Goal: Transaction & Acquisition: Purchase product/service

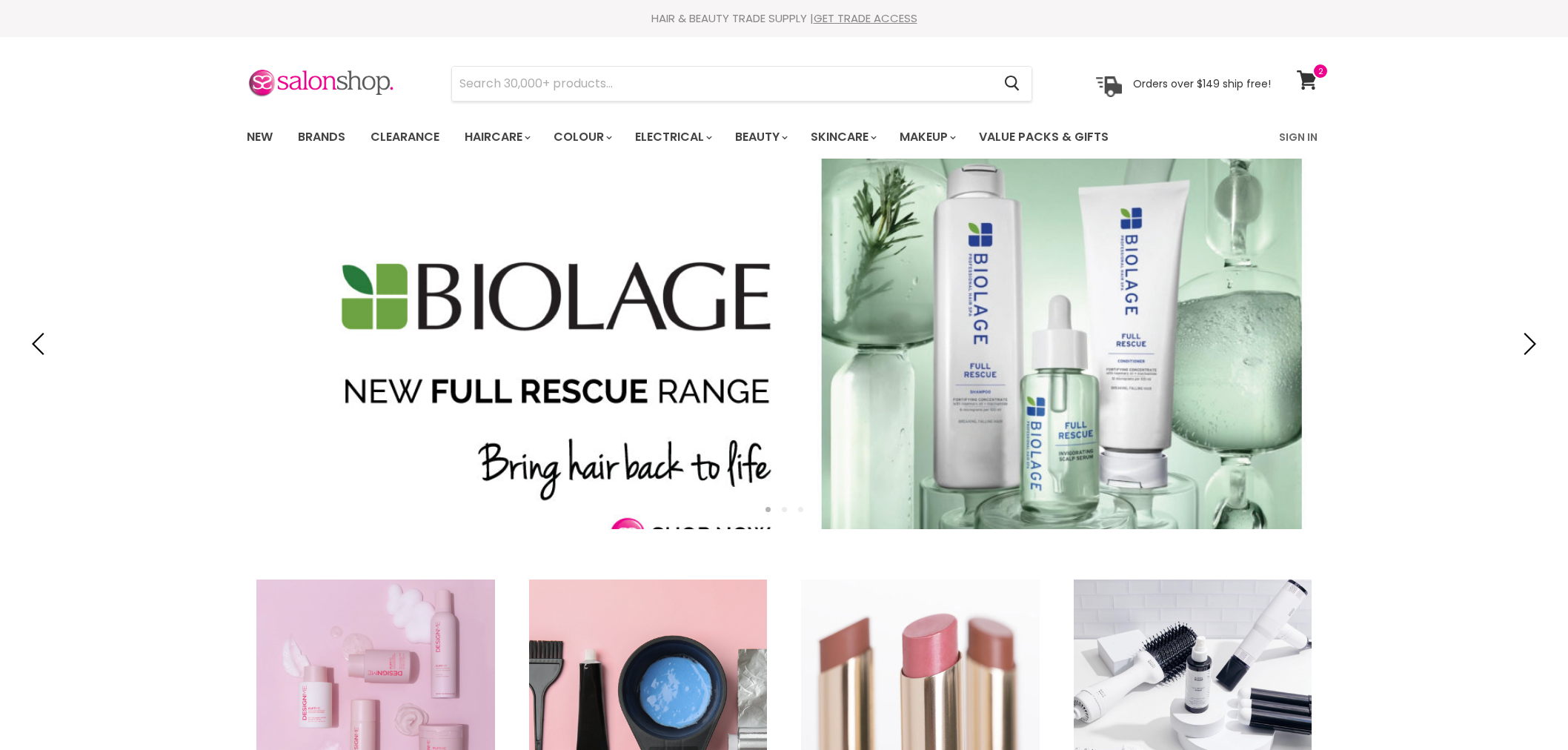
click at [702, 74] on input "Search" at bounding box center [722, 84] width 540 height 34
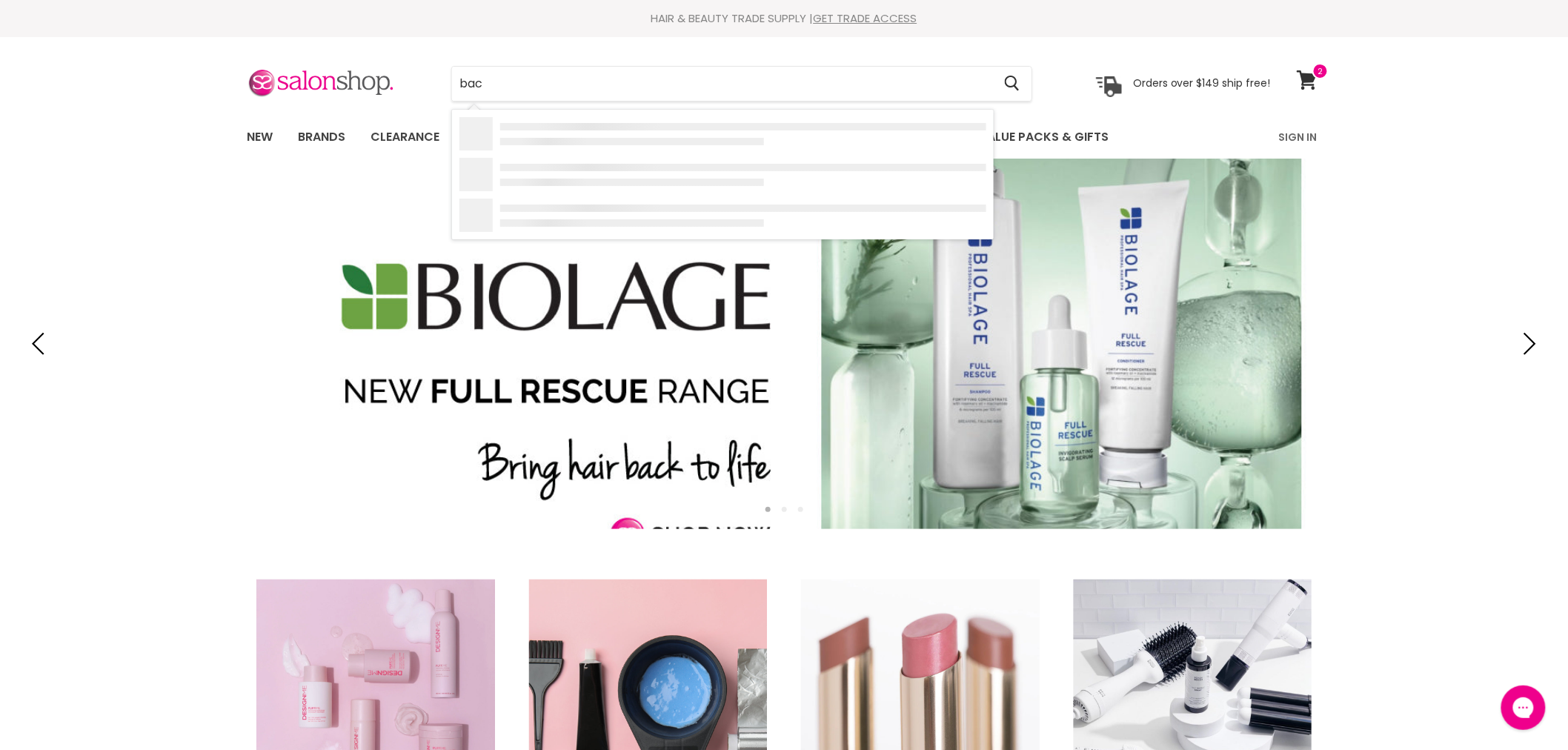
type input "baco"
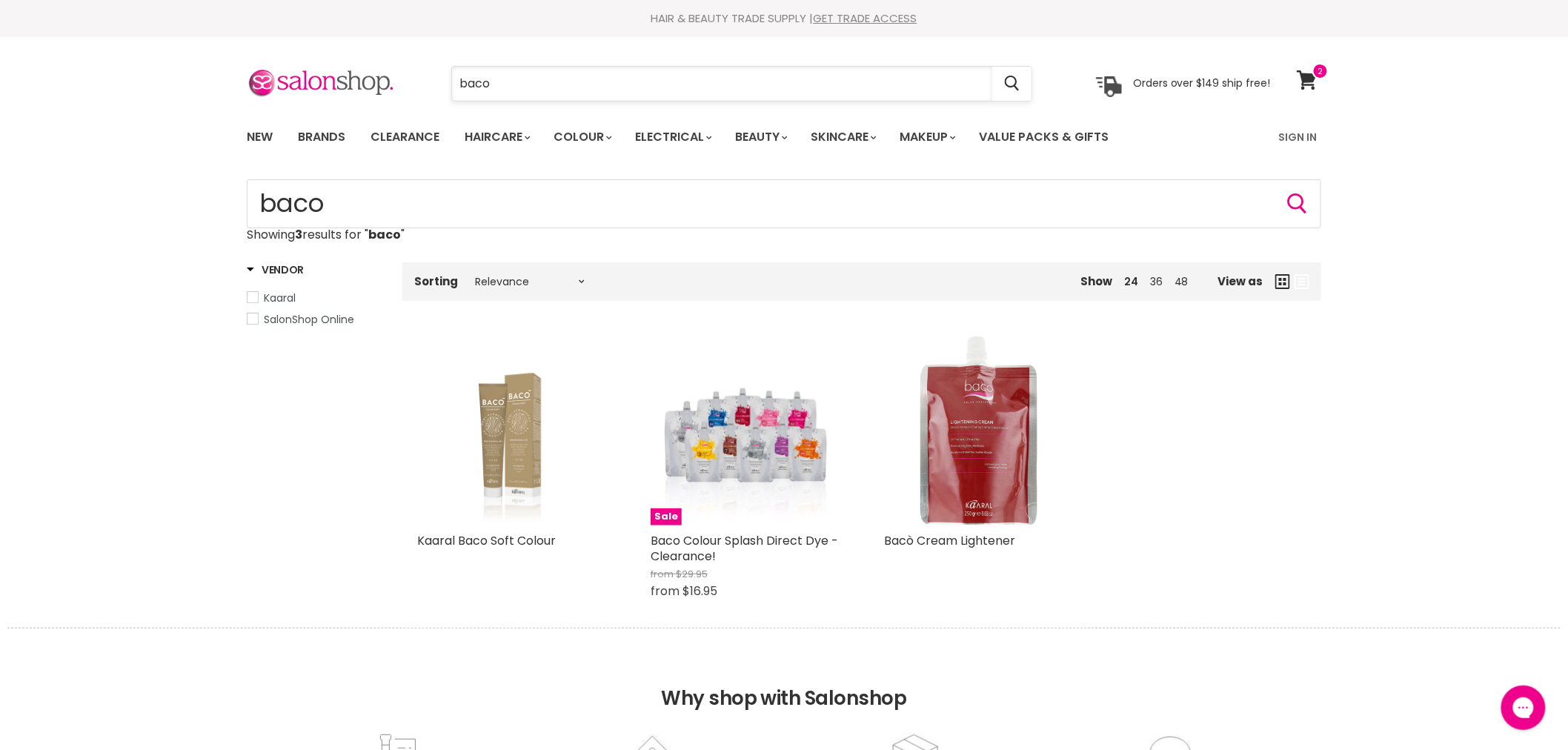
click at [515, 87] on input "baco" at bounding box center [722, 84] width 540 height 34
type input "baco b"
click at [331, 139] on link "Brands" at bounding box center [322, 137] width 69 height 31
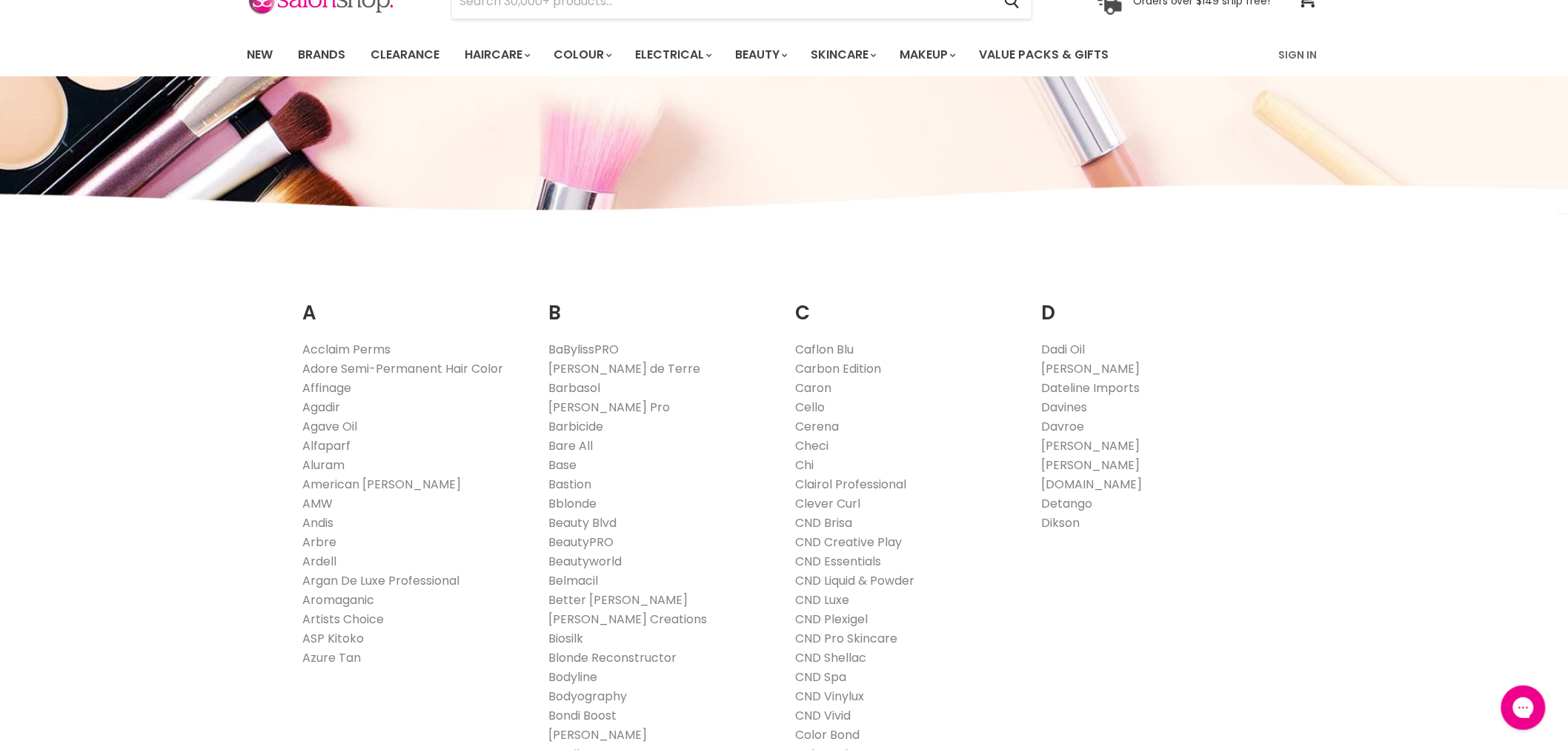
scroll to position [329, 0]
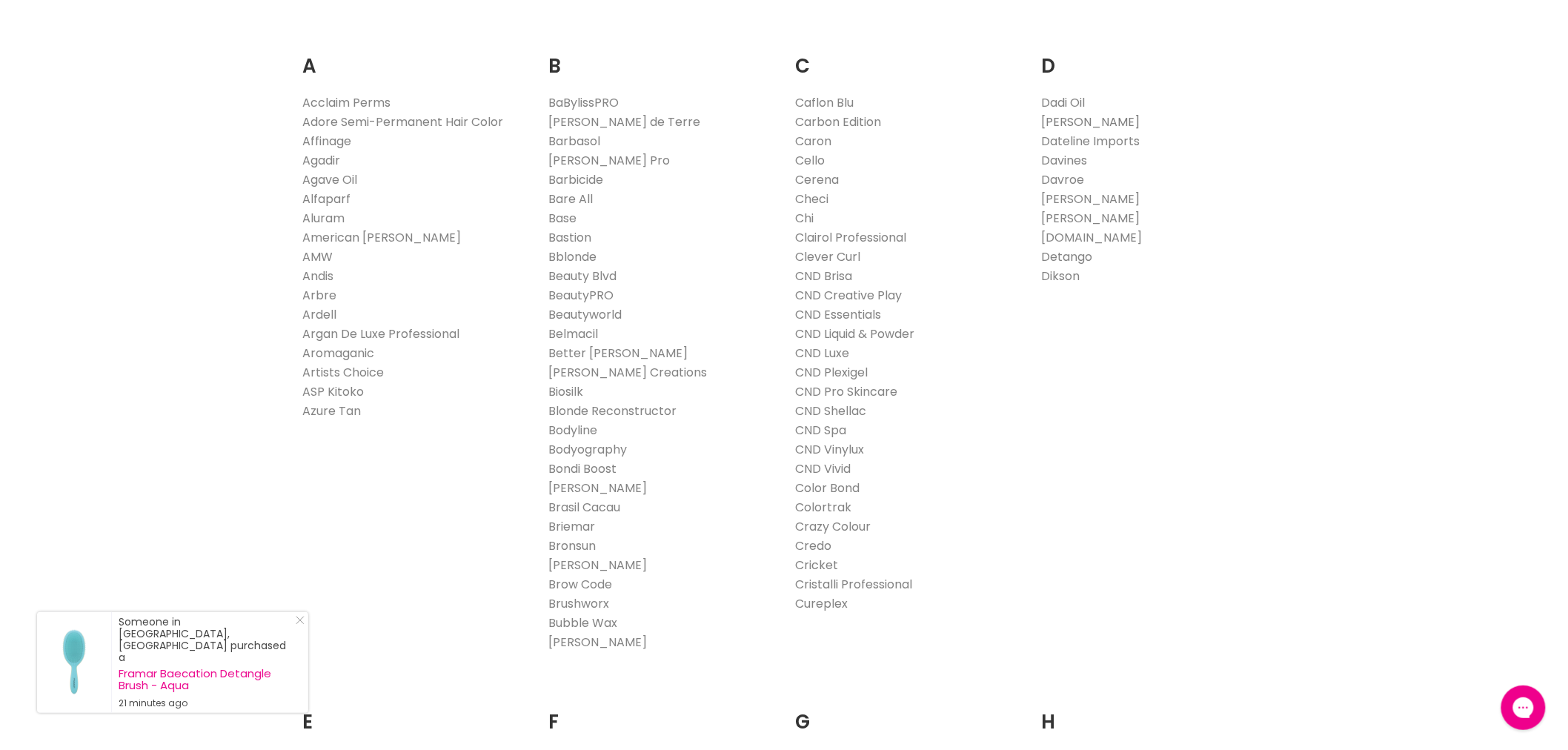
click at [1115, 122] on link "[PERSON_NAME]" at bounding box center [1090, 122] width 98 height 17
